Goal: Use online tool/utility: Utilize a website feature to perform a specific function

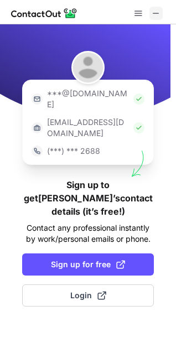
click at [159, 12] on span at bounding box center [156, 13] width 9 height 9
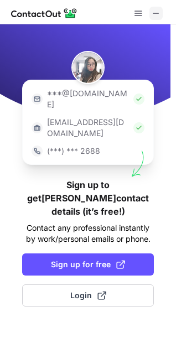
click at [152, 16] on span at bounding box center [156, 13] width 9 height 9
click at [143, 11] on button at bounding box center [138, 13] width 13 height 13
click at [152, 18] on span at bounding box center [156, 13] width 9 height 9
